Goal: Task Accomplishment & Management: Manage account settings

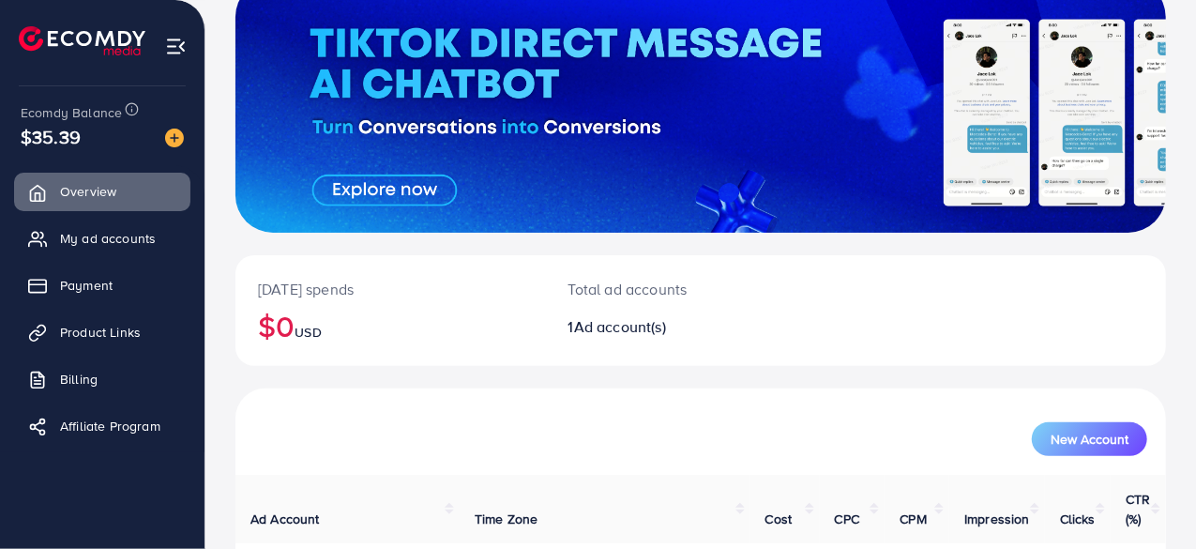
scroll to position [265, 0]
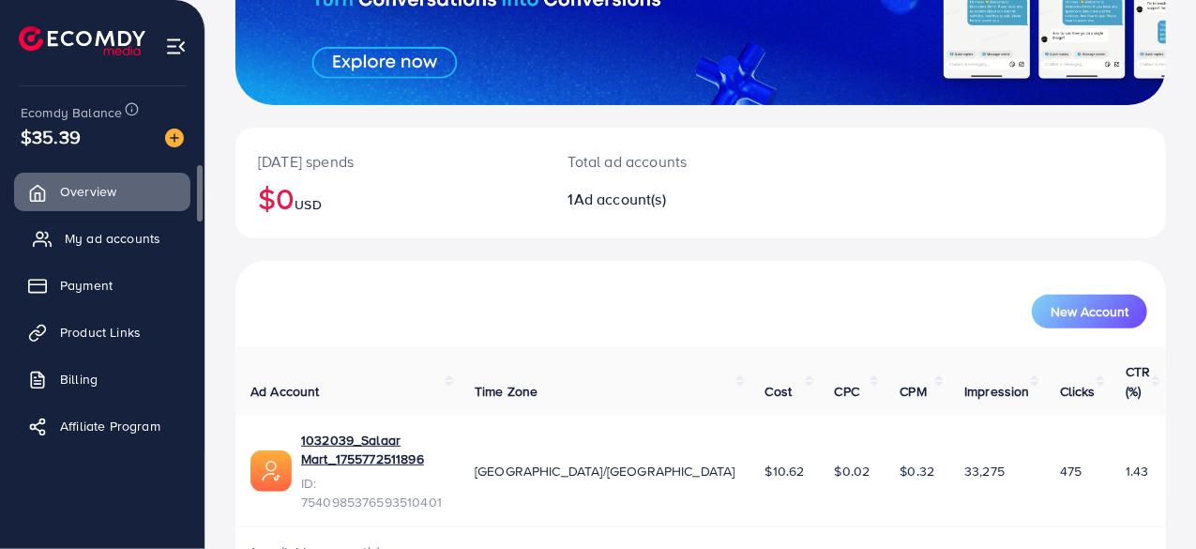
click at [88, 232] on span "My ad accounts" at bounding box center [113, 238] width 96 height 19
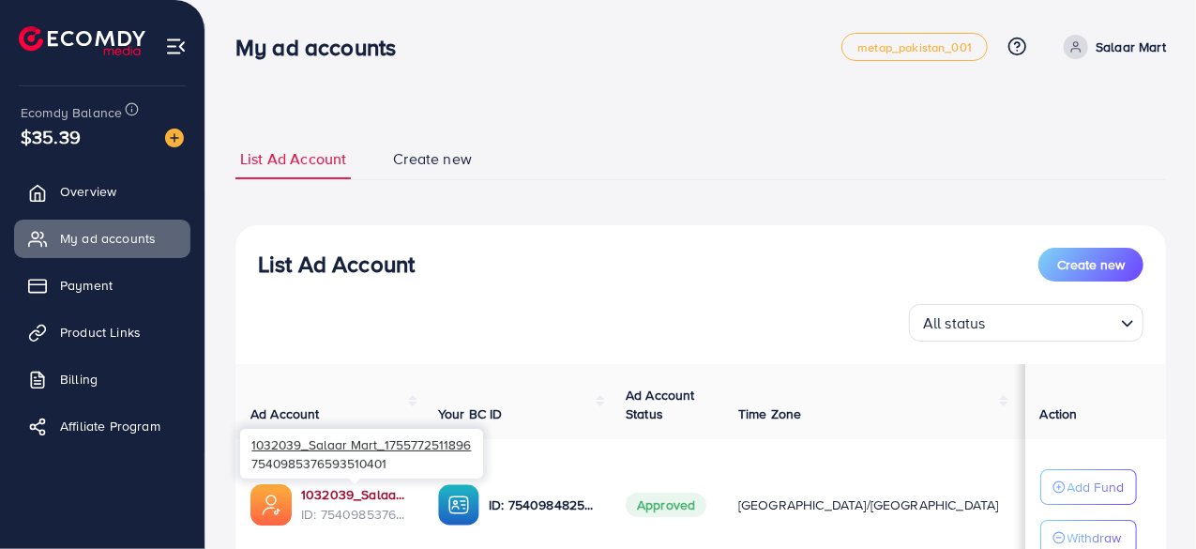
click at [361, 496] on link "1032039_Salaar Mart_1755772511896" at bounding box center [354, 494] width 107 height 19
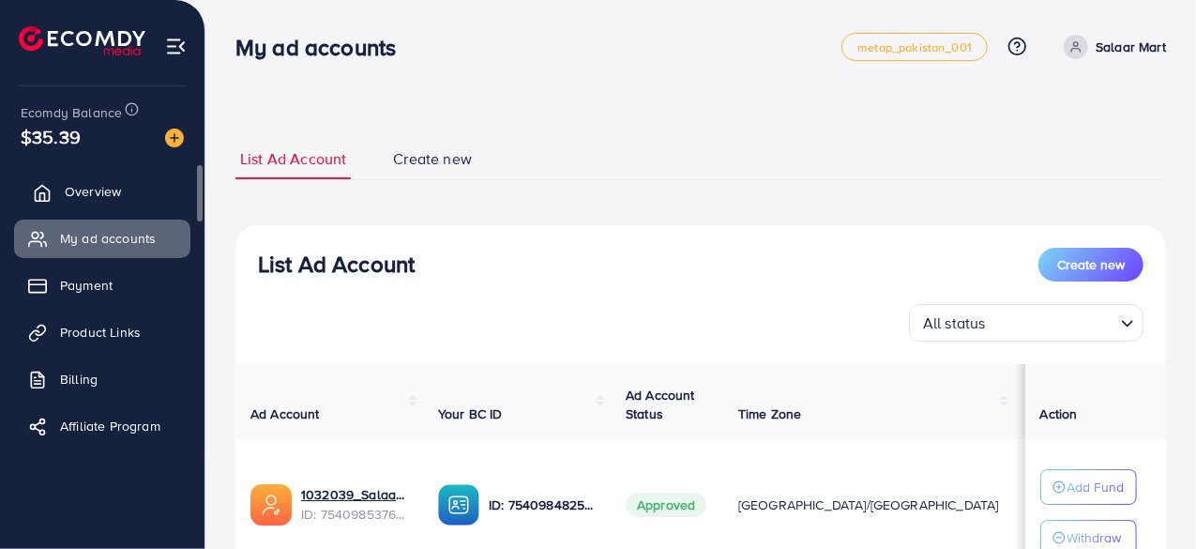
click at [126, 189] on link "Overview" at bounding box center [102, 192] width 176 height 38
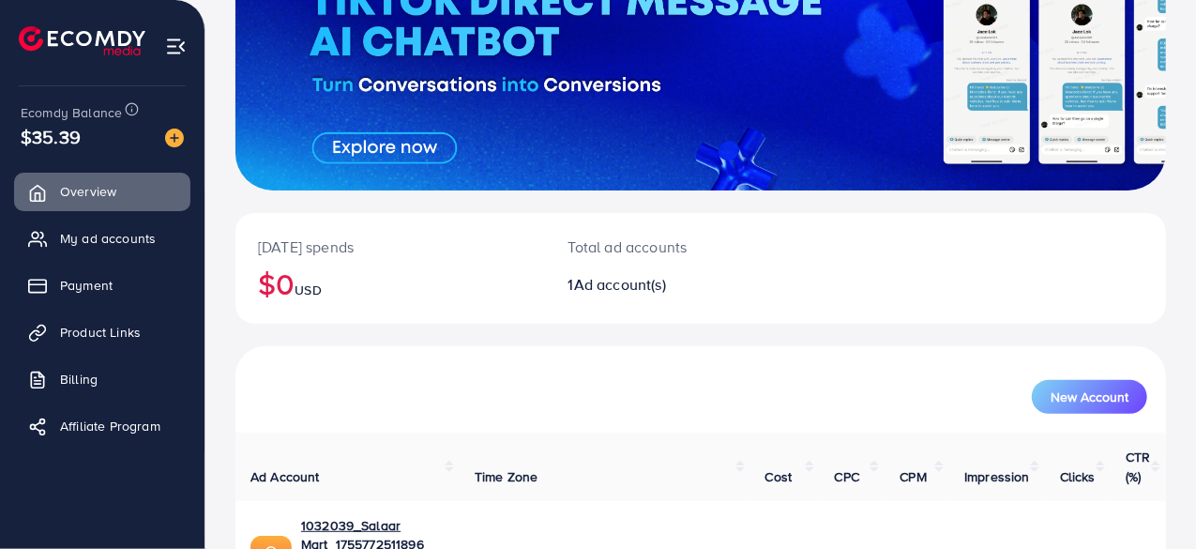
scroll to position [265, 0]
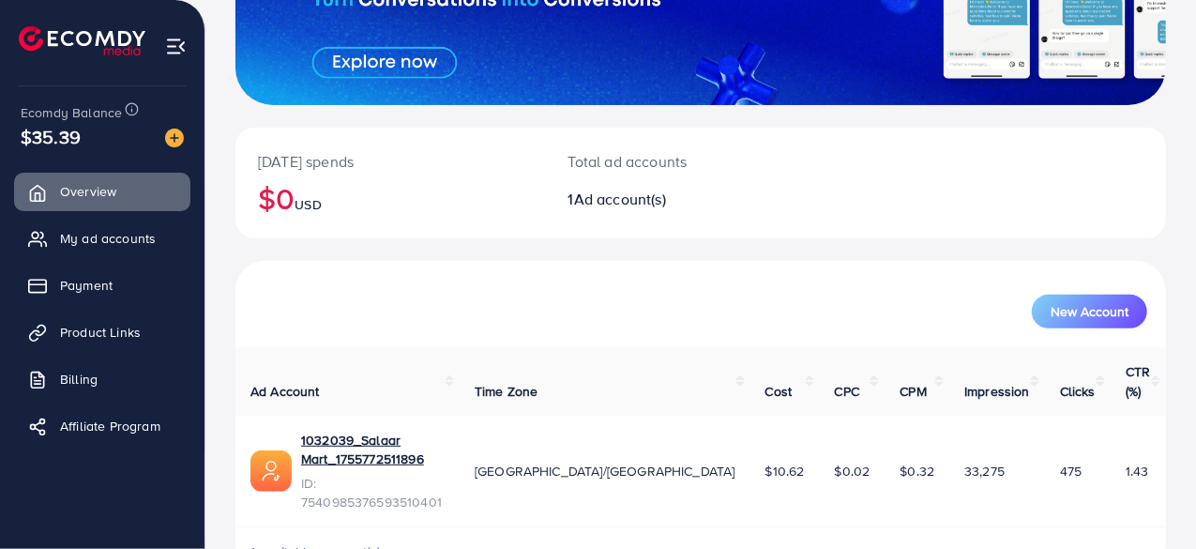
scroll to position [261, 0]
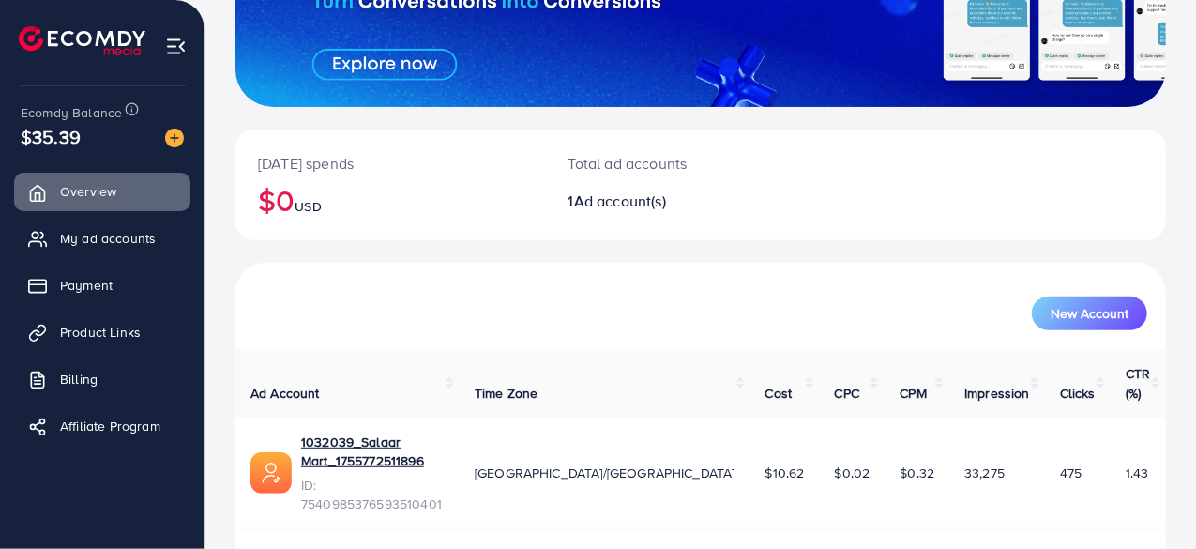
scroll to position [265, 0]
